Goal: Information Seeking & Learning: Learn about a topic

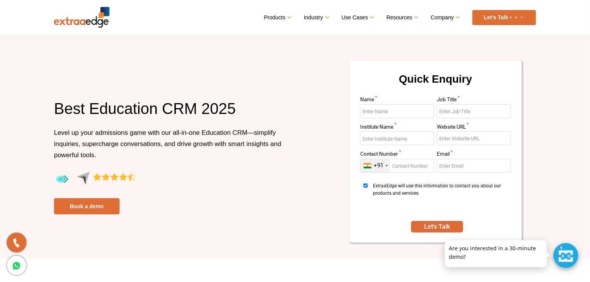
click at [299, 114] on div "Quick Enquiry Name * Job Title * Institute Name * Website URL * Contact Number …" at bounding box center [418, 156] width 247 height 193
drag, startPoint x: 299, startPoint y: 114, endPoint x: 263, endPoint y: 165, distance: 62.6
click at [263, 165] on p "Level up your admissions game with our all-in-one Education CRM—simplify inquir…" at bounding box center [171, 149] width 235 height 44
click at [260, 108] on h1 "Best Education CRM 2025" at bounding box center [171, 112] width 235 height 29
click at [289, 135] on div "Best Education CRM 2025 Level up your admissions game with our all-in-one Educa…" at bounding box center [171, 156] width 247 height 116
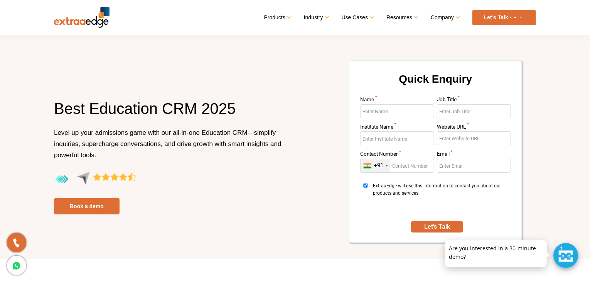
scroll to position [2786, 0]
click at [208, 18] on div "Products Education CRM Streamline your entire admissions process on a single pl…" at bounding box center [323, 17] width 427 height 15
click at [445, 242] on link at bounding box center [445, 241] width 6 height 6
